Goal: Task Accomplishment & Management: Manage account settings

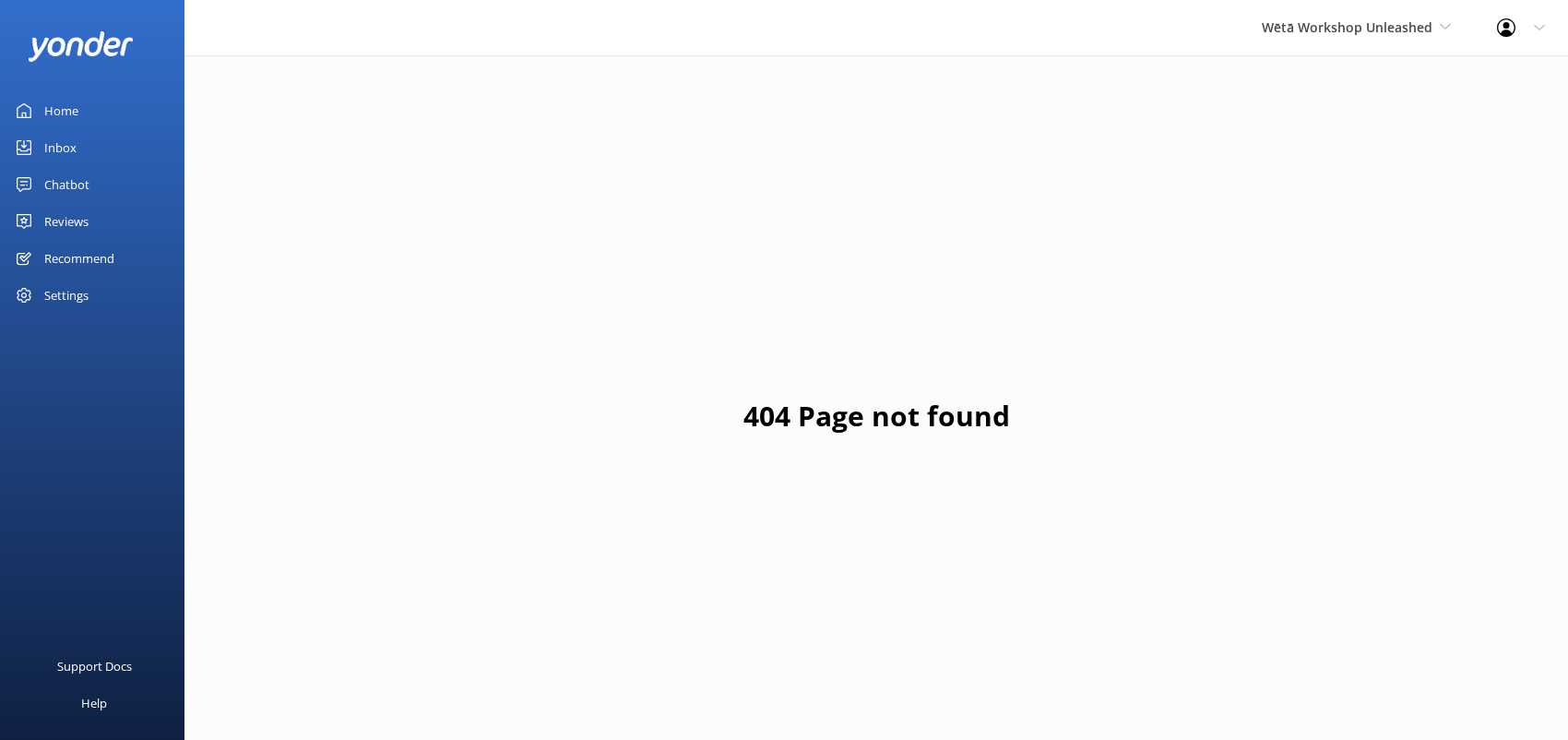
click at [65, 111] on div "Home" at bounding box center [61, 110] width 34 height 37
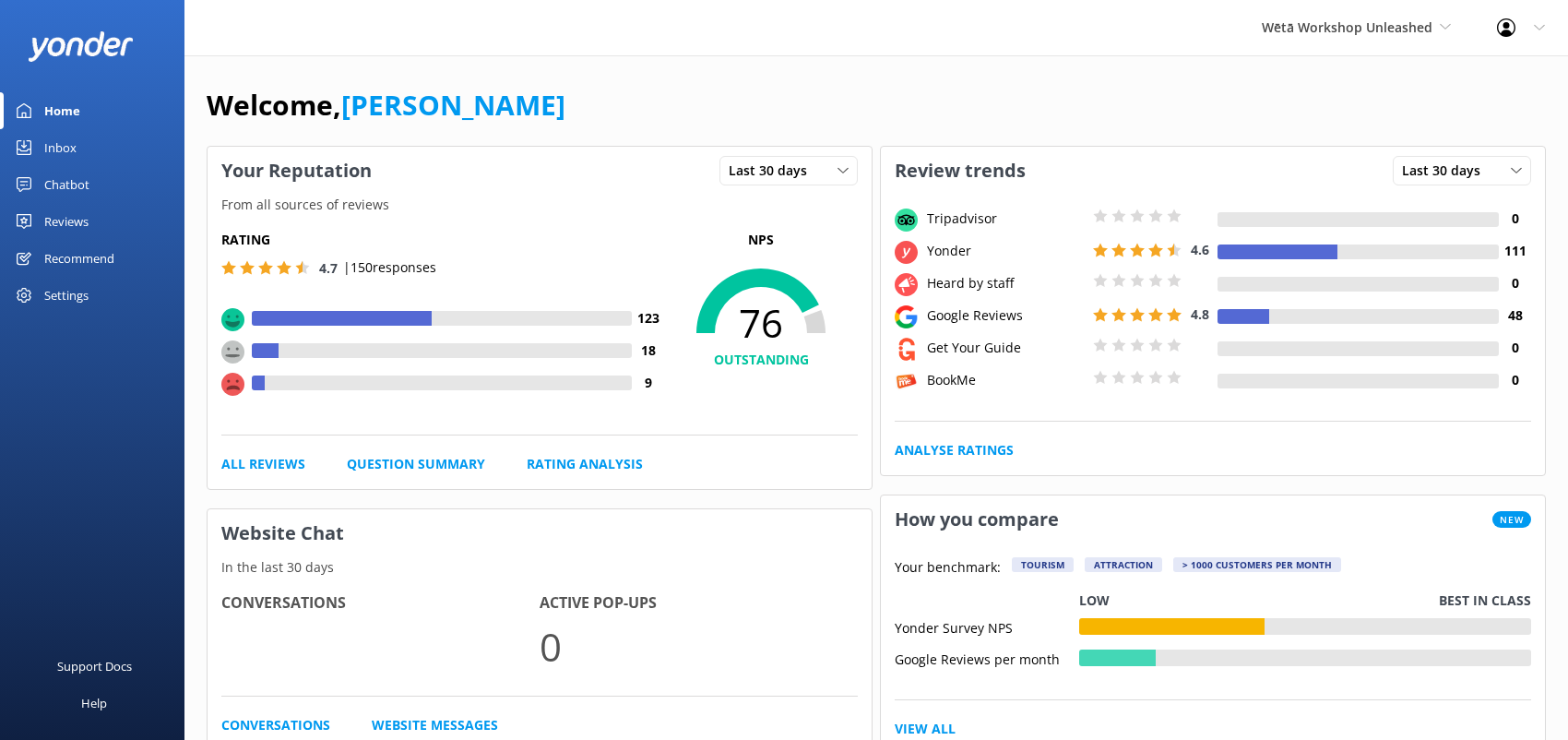
click at [63, 211] on div "Reviews" at bounding box center [66, 220] width 44 height 37
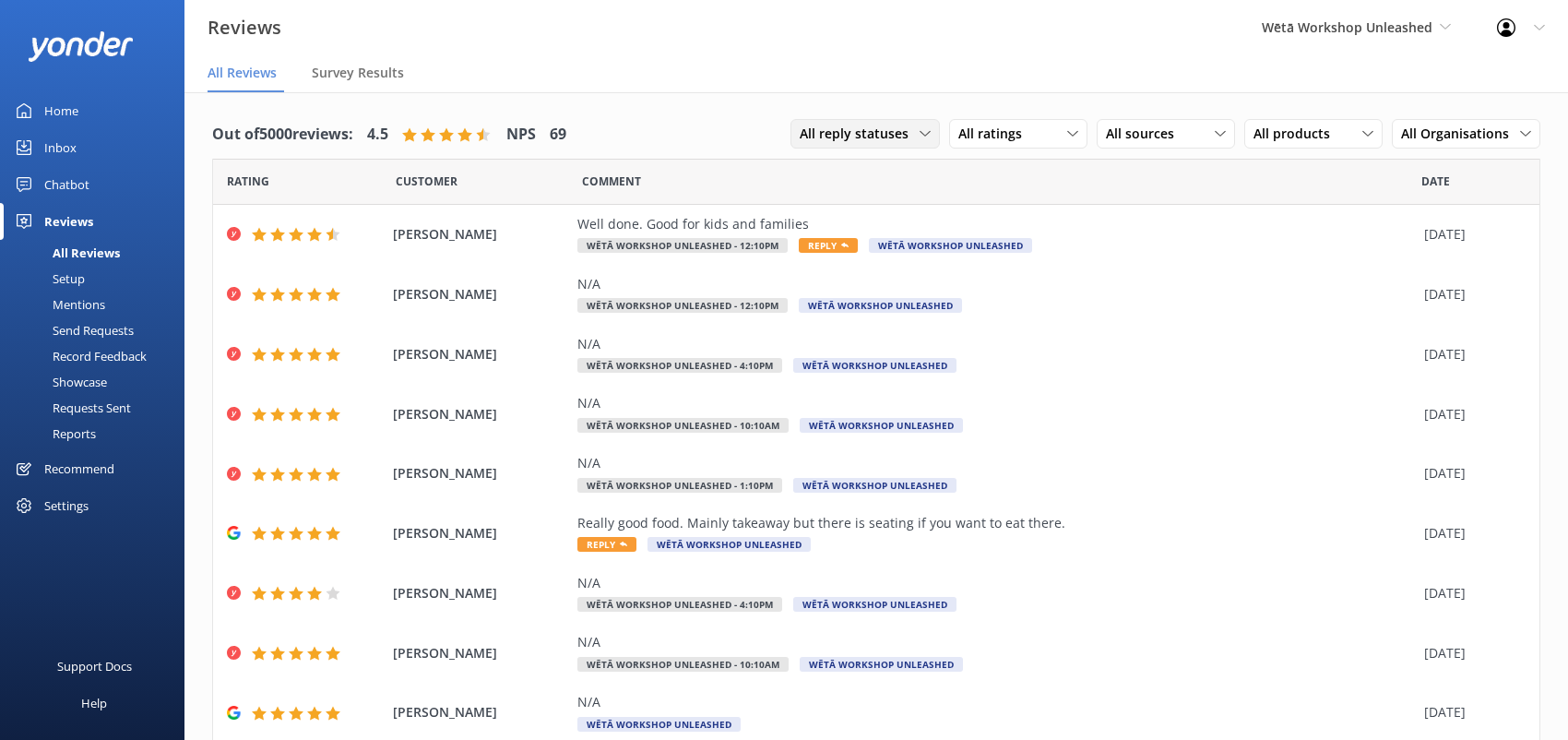
click at [903, 138] on span "All reply statuses" at bounding box center [860, 134] width 120 height 21
click at [1068, 131] on icon at bounding box center [1073, 134] width 11 height 11
click at [1134, 185] on div "Comment" at bounding box center [1001, 181] width 840 height 46
click at [1215, 136] on icon at bounding box center [1221, 134] width 11 height 11
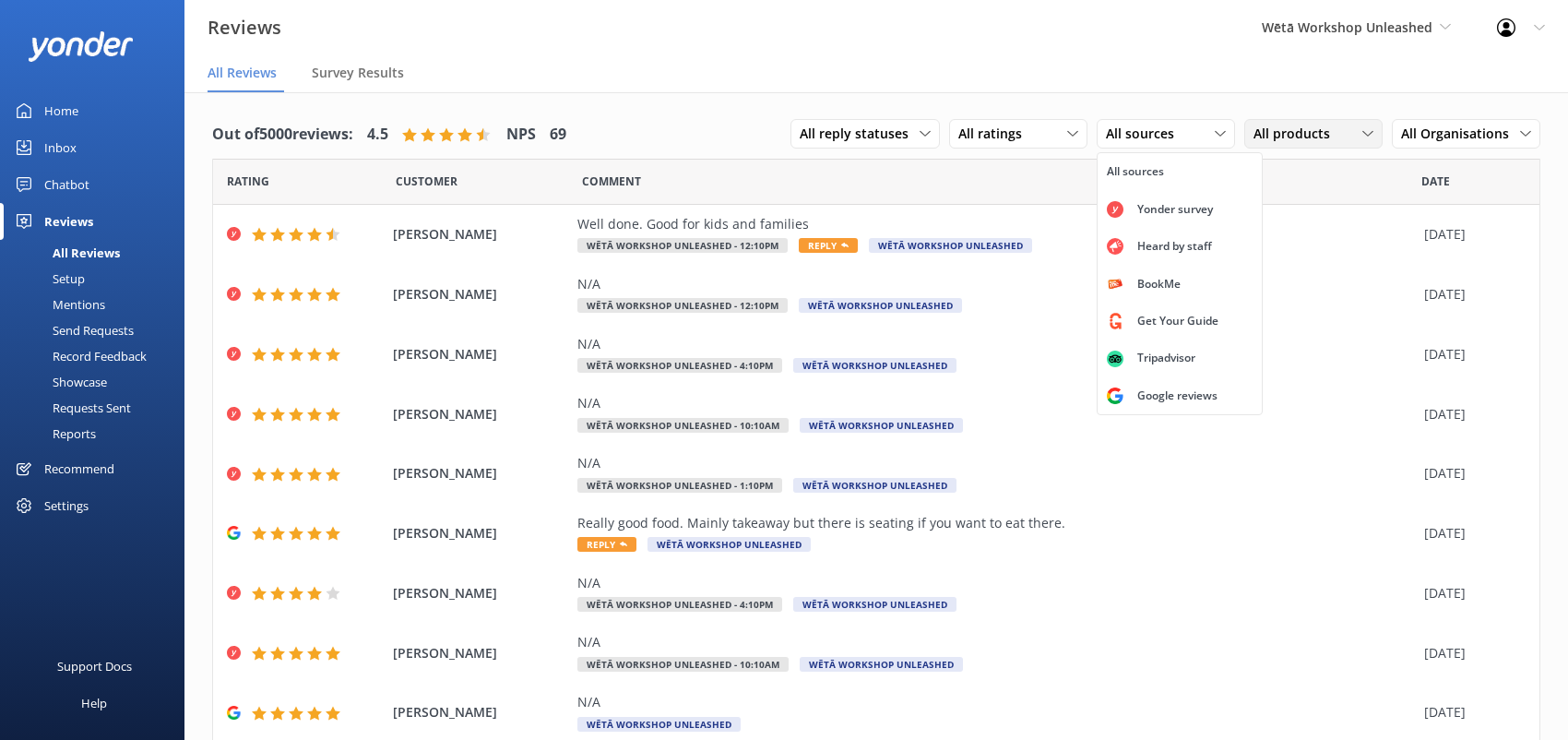
click at [1362, 138] on icon at bounding box center [1368, 134] width 11 height 11
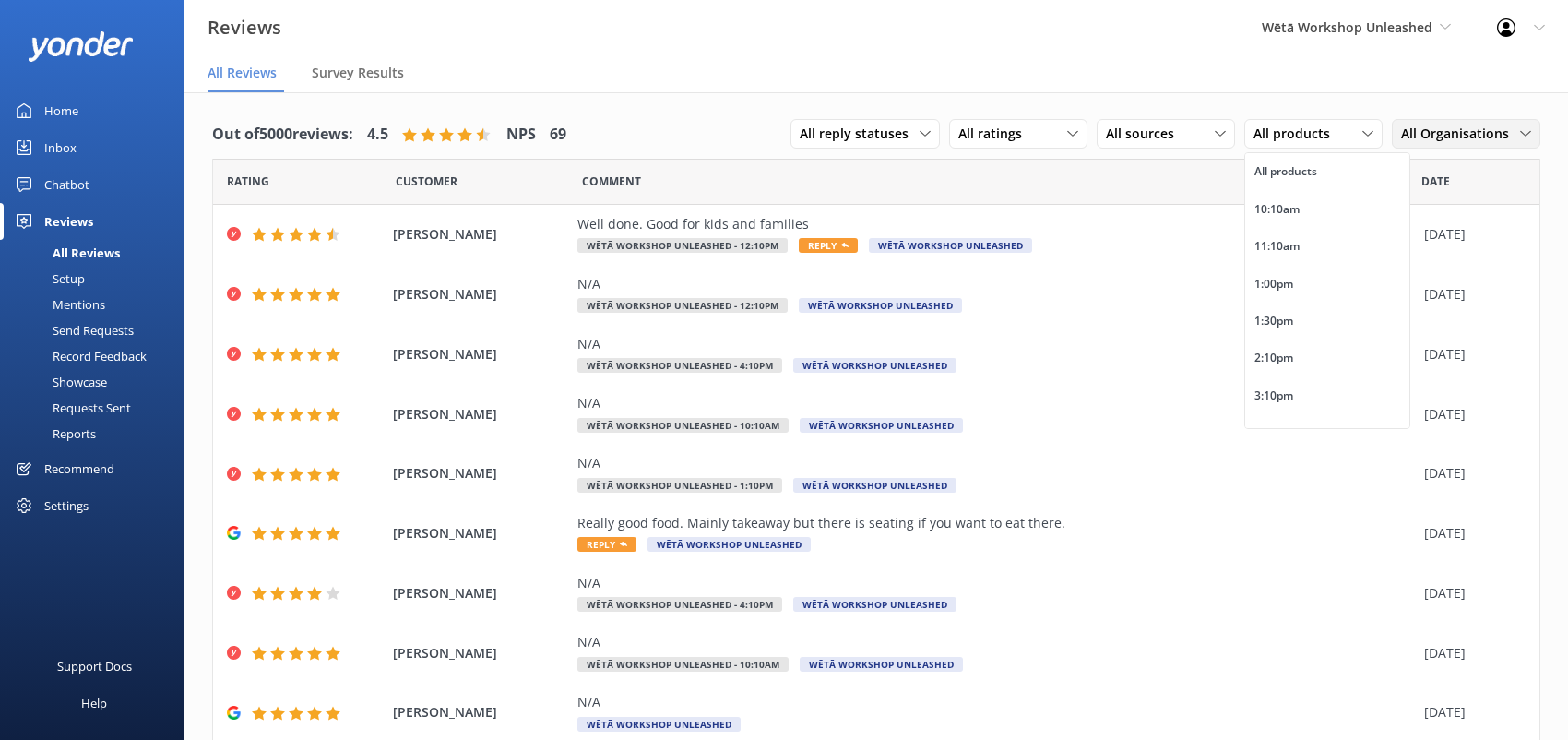
click at [1520, 128] on icon at bounding box center [1526, 134] width 11 height 11
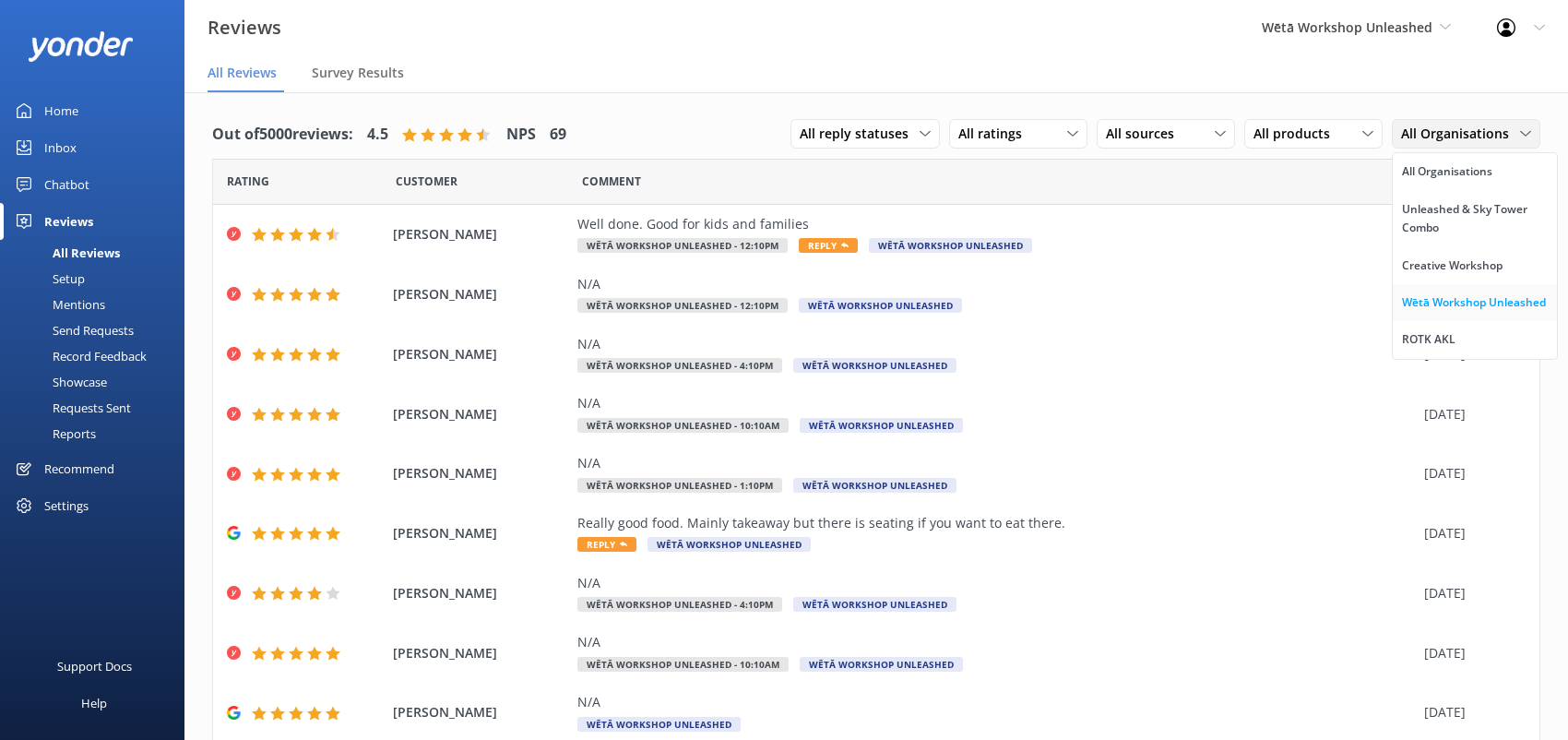
click at [1468, 303] on div "Wētā Workshop Unleashed" at bounding box center [1474, 303] width 144 height 19
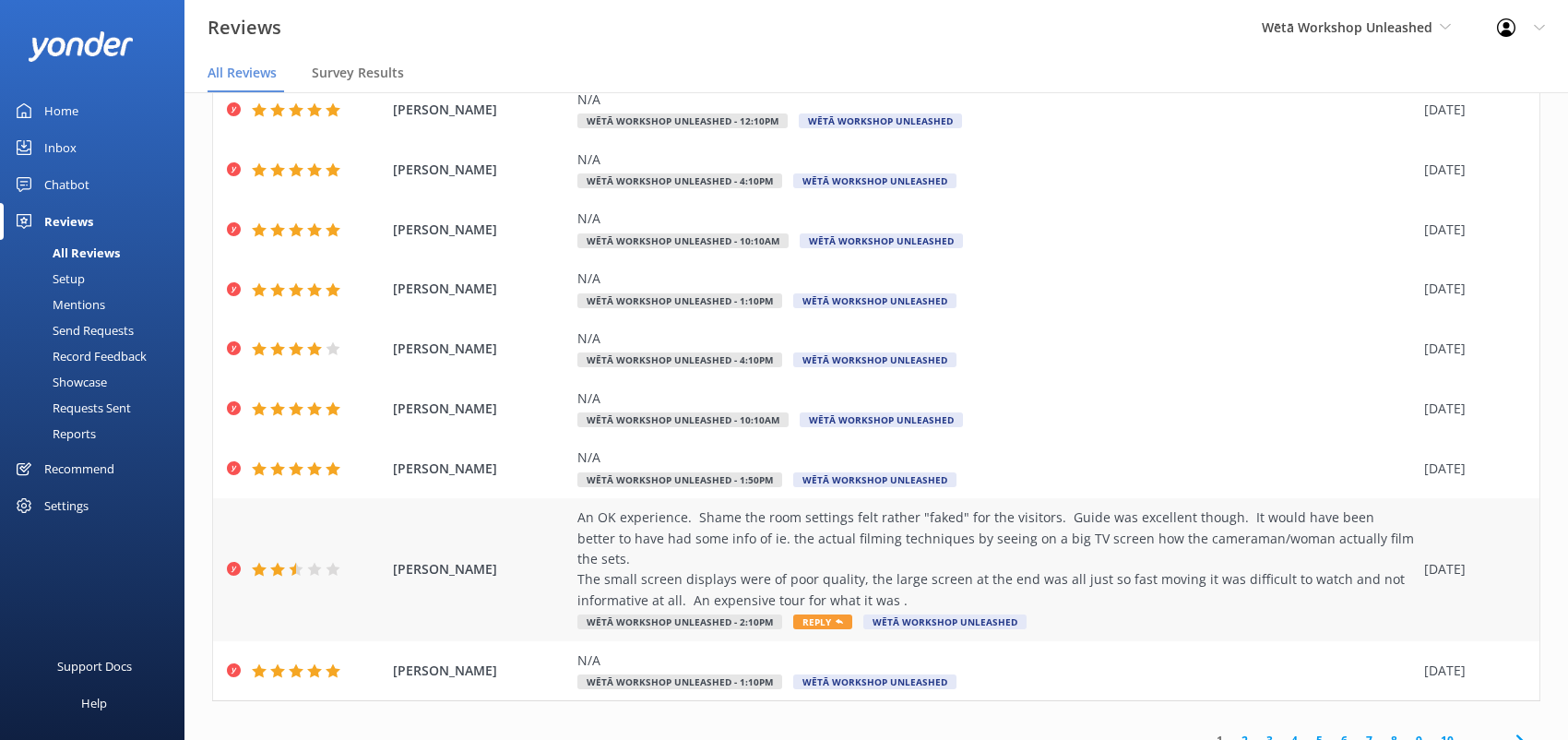
scroll to position [37, 0]
